Goal: Task Accomplishment & Management: Complete application form

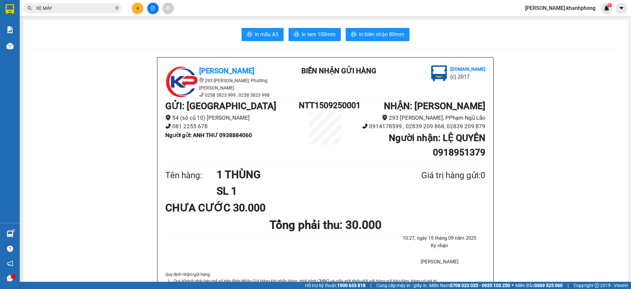
click at [139, 6] on icon "plus" at bounding box center [138, 8] width 5 height 5
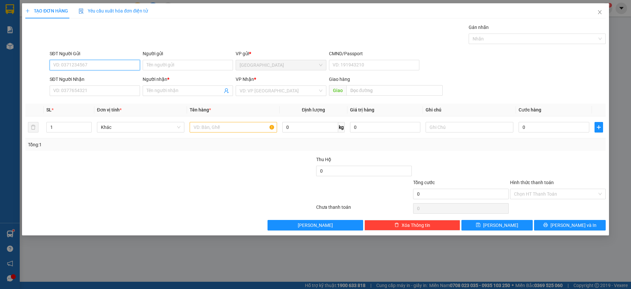
click at [138, 5] on div "Yêu cầu xuất hóa đơn điện tử" at bounding box center [113, 10] width 69 height 15
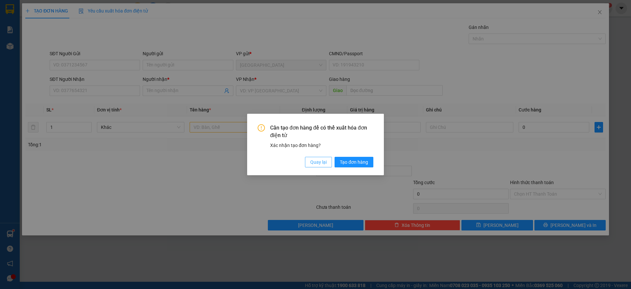
click at [306, 159] on button "Quay lại" at bounding box center [318, 162] width 27 height 11
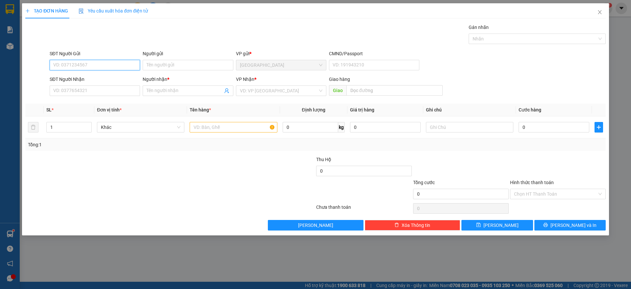
click at [78, 61] on input "SĐT Người Gửi" at bounding box center [95, 65] width 90 height 11
type input "0973749516"
click at [85, 79] on div "0973749516 - SƠN" at bounding box center [95, 78] width 83 height 7
type input "SƠN"
type input "0973749516"
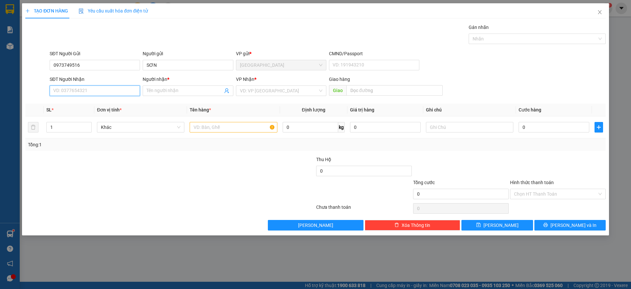
click at [90, 87] on input "SĐT Người Nhận" at bounding box center [95, 91] width 90 height 11
type input "0905726554"
click at [81, 103] on div "0905726554 - [PERSON_NAME]" at bounding box center [95, 103] width 83 height 7
type input "CTY [PERSON_NAME]"
type input "0905726554"
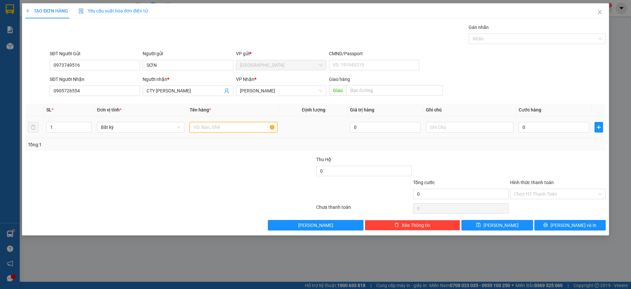
click at [214, 126] on input "text" at bounding box center [233, 127] width 87 height 11
type input "1 thùng"
click at [549, 131] on input "0" at bounding box center [554, 127] width 71 height 11
type input "5"
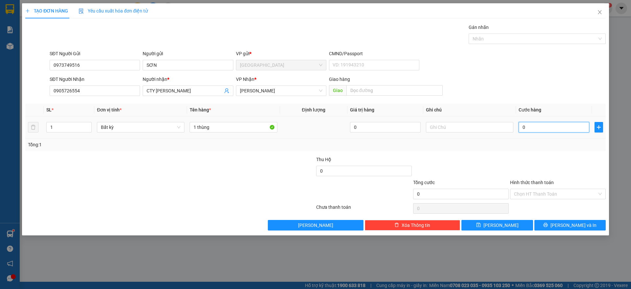
type input "5"
type input "50"
type input "50.000"
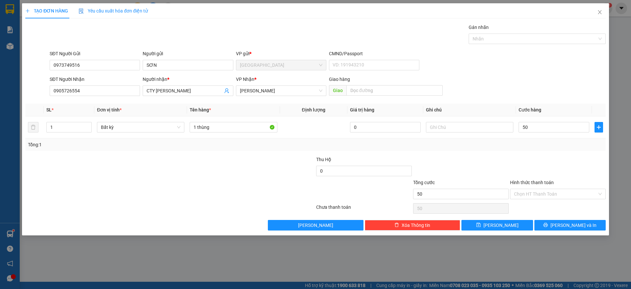
type input "50.000"
click at [555, 166] on div at bounding box center [558, 167] width 97 height 23
click at [545, 195] on input "Hình thức thanh toán" at bounding box center [555, 194] width 83 height 10
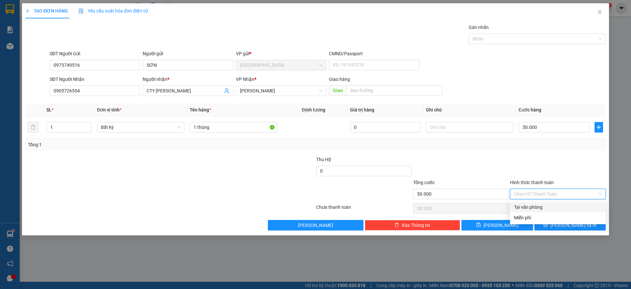
click at [537, 209] on div "Tại văn phòng" at bounding box center [558, 207] width 88 height 7
type input "0"
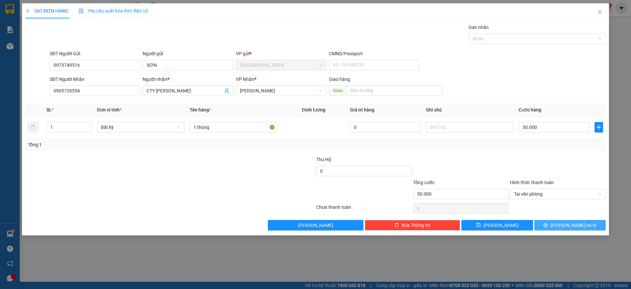
click at [548, 225] on icon "printer" at bounding box center [546, 225] width 5 height 5
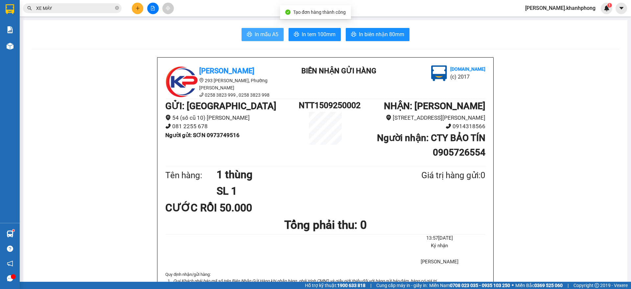
click at [259, 35] on span "In mẫu A5" at bounding box center [267, 34] width 24 height 8
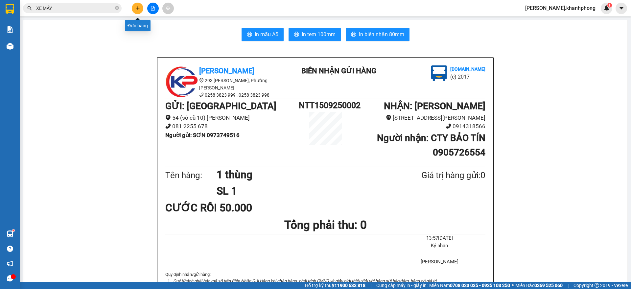
click at [136, 7] on icon "plus" at bounding box center [138, 8] width 5 height 5
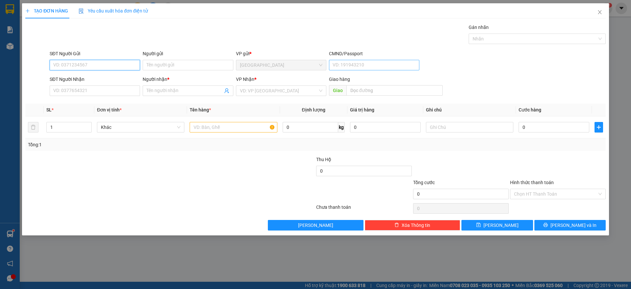
drag, startPoint x: 86, startPoint y: 64, endPoint x: 354, endPoint y: 64, distance: 268.7
click at [87, 64] on input "SĐT Người Gửi" at bounding box center [95, 65] width 90 height 11
type input "0949676474"
click at [152, 65] on input "Người gửi" at bounding box center [188, 65] width 90 height 11
type input "n"
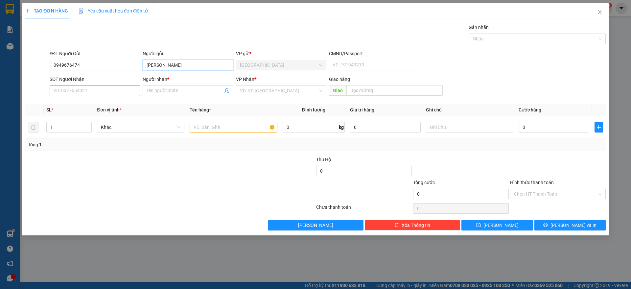
type input "[PERSON_NAME]"
drag, startPoint x: 74, startPoint y: 90, endPoint x: 116, endPoint y: 93, distance: 42.6
click at [75, 91] on input "SĐT Người Nhận" at bounding box center [95, 91] width 90 height 11
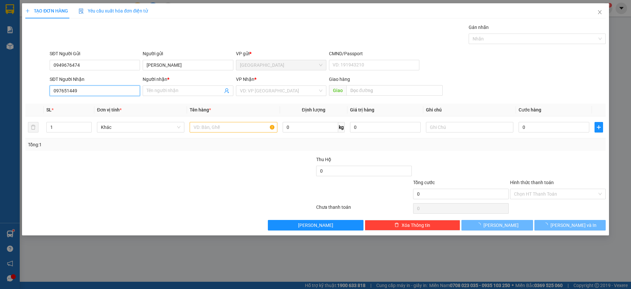
type input "0976514493"
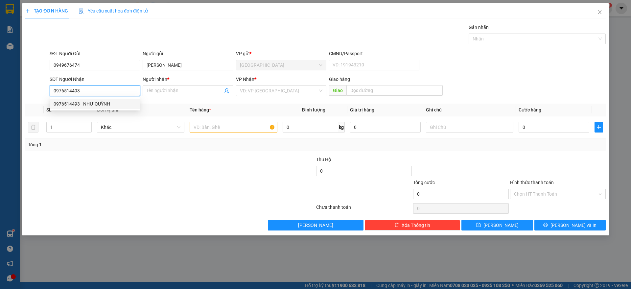
drag, startPoint x: 75, startPoint y: 101, endPoint x: 178, endPoint y: 125, distance: 105.5
click at [76, 101] on div "0976514493 - NHƯ QUỲNH" at bounding box center [95, 103] width 83 height 7
type input "NHƯ QUỲNH"
type input "0976514493"
click at [226, 128] on input "text" at bounding box center [233, 127] width 87 height 11
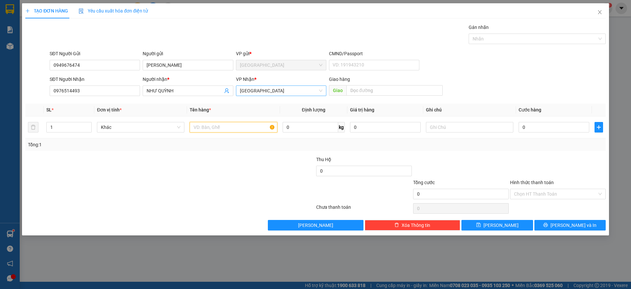
click at [269, 90] on span "[GEOGRAPHIC_DATA]" at bounding box center [281, 91] width 83 height 10
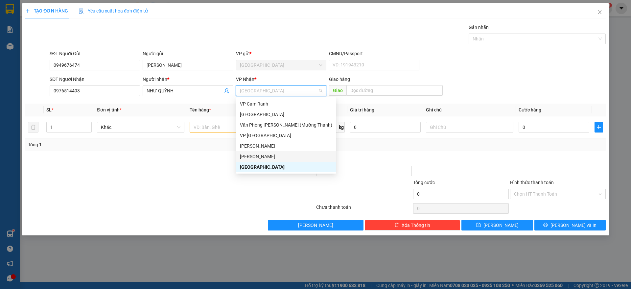
click at [261, 155] on div "[PERSON_NAME]" at bounding box center [286, 156] width 92 height 7
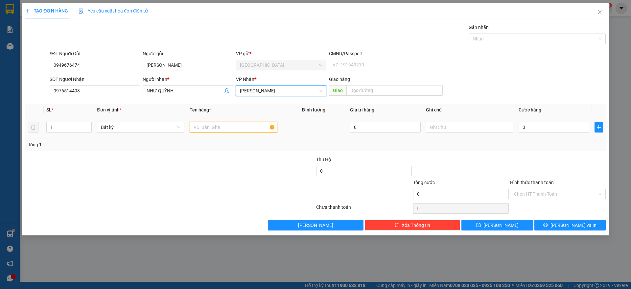
click at [195, 123] on input "text" at bounding box center [233, 127] width 87 height 11
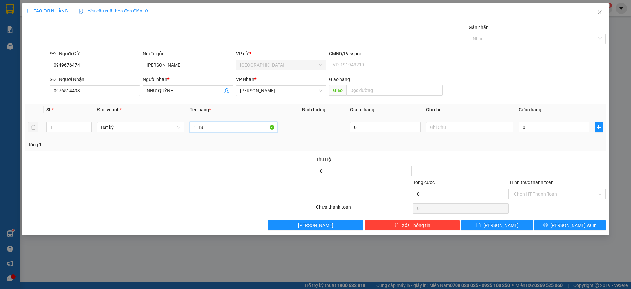
type input "1 HS"
click at [539, 128] on input "0" at bounding box center [554, 127] width 71 height 11
type input "2"
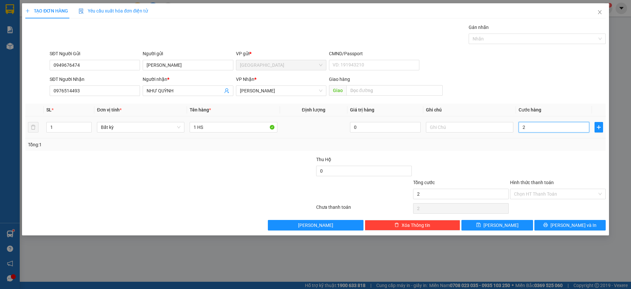
type input "20"
type input "20.000"
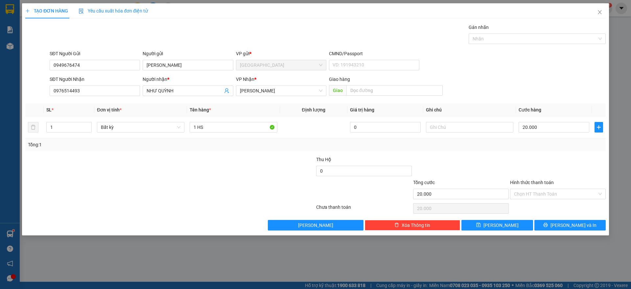
click at [578, 163] on div at bounding box center [558, 167] width 97 height 23
click at [557, 192] on input "Hình thức thanh toán" at bounding box center [555, 194] width 83 height 10
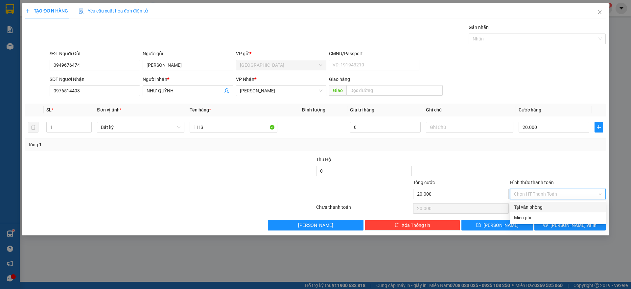
click at [534, 206] on div "Tại văn phòng" at bounding box center [558, 207] width 88 height 7
type input "20.000"
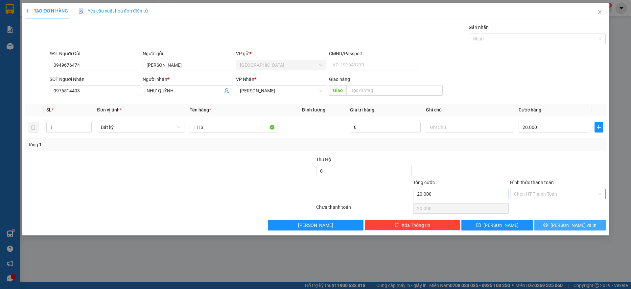
click at [569, 224] on span "[PERSON_NAME] và In" at bounding box center [574, 225] width 46 height 7
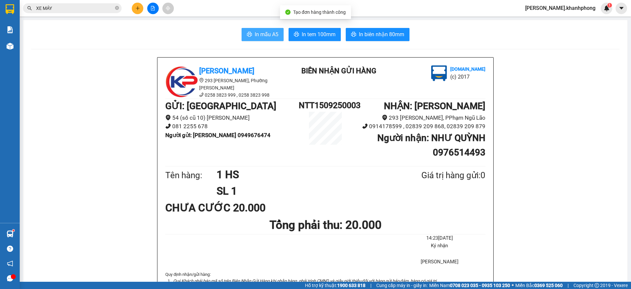
click at [255, 35] on span "In mẫu A5" at bounding box center [267, 34] width 24 height 8
